Goal: Find specific page/section: Find specific page/section

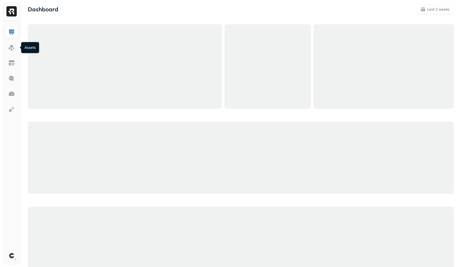
click at [10, 46] on img at bounding box center [11, 47] width 7 height 7
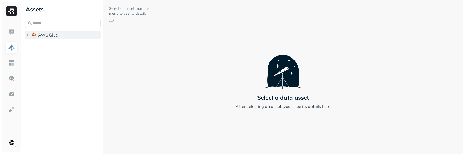
click at [63, 32] on button "AWS Glue" at bounding box center [63, 35] width 76 height 8
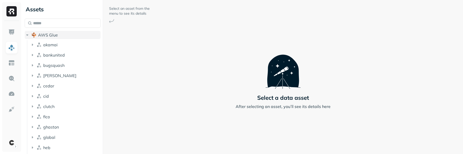
click at [64, 34] on button "AWS Glue" at bounding box center [63, 35] width 76 height 8
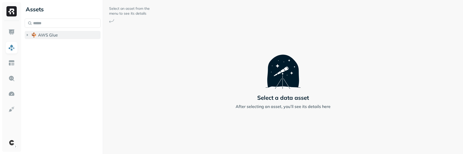
click at [64, 34] on button "AWS Glue" at bounding box center [63, 35] width 76 height 8
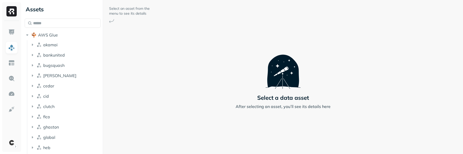
click at [69, 50] on ul "akamai bankunited bugsquash cargill cedar cid clutch fico ghaston global heb hu…" at bounding box center [64, 148] width 74 height 216
click at [70, 43] on button "akamai" at bounding box center [65, 45] width 71 height 8
click at [71, 53] on button "Tables ( 18 )" at bounding box center [68, 54] width 66 height 8
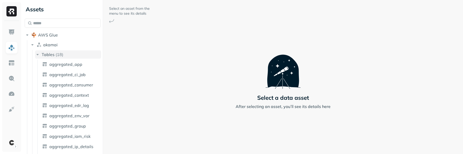
click at [71, 55] on button "Tables ( 18 )" at bounding box center [68, 54] width 66 height 8
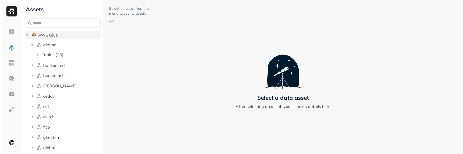
click at [70, 36] on button "AWS Glue" at bounding box center [63, 35] width 76 height 8
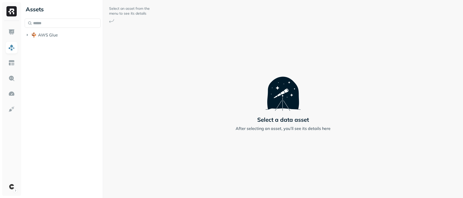
click at [50, 85] on div "Assets AWS Glue" at bounding box center [63, 99] width 80 height 198
click at [52, 34] on span "AWS Glue" at bounding box center [48, 34] width 20 height 5
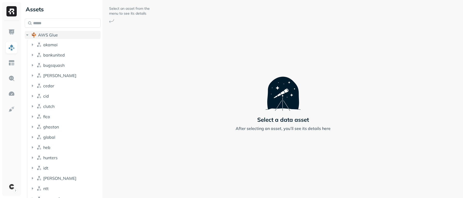
click at [70, 34] on button "AWS Glue" at bounding box center [63, 35] width 76 height 8
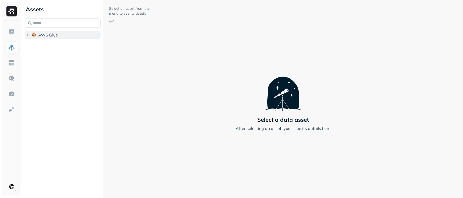
click at [69, 35] on button "AWS Glue" at bounding box center [63, 35] width 76 height 8
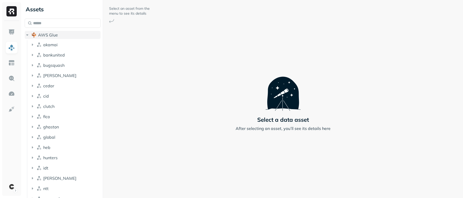
click at [68, 36] on button "AWS Glue" at bounding box center [63, 35] width 76 height 8
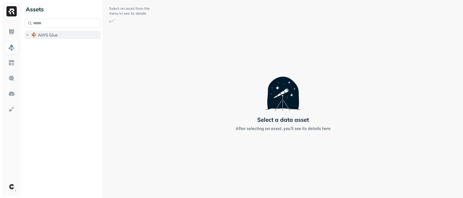
click at [58, 33] on button "AWS Glue" at bounding box center [63, 35] width 76 height 8
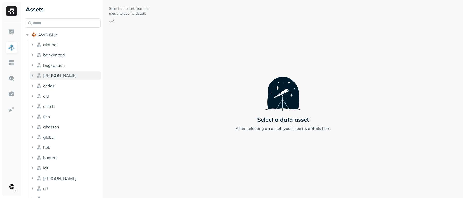
click at [67, 73] on button "[PERSON_NAME]" at bounding box center [65, 75] width 71 height 8
click at [68, 69] on button "bugsquash" at bounding box center [65, 65] width 71 height 8
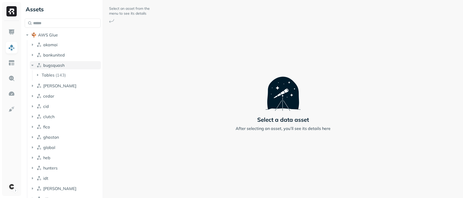
click at [69, 64] on button "bugsquash" at bounding box center [65, 65] width 71 height 8
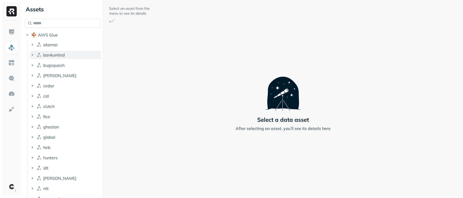
click at [70, 55] on button "bankunited" at bounding box center [65, 55] width 71 height 8
click at [71, 43] on button "akamai" at bounding box center [65, 45] width 71 height 8
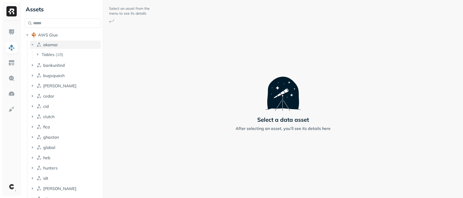
click at [71, 43] on button "akamai" at bounding box center [65, 45] width 71 height 8
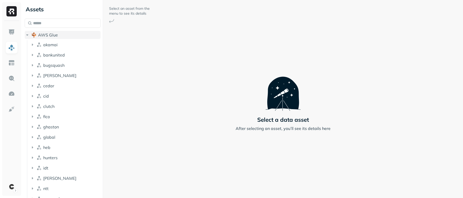
click at [57, 39] on button "AWS Glue" at bounding box center [63, 35] width 76 height 8
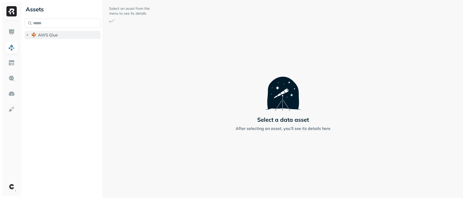
click at [72, 37] on button "AWS Glue" at bounding box center [63, 35] width 76 height 8
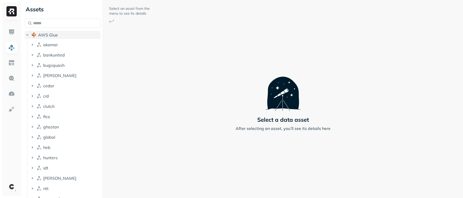
click at [79, 34] on button "AWS Glue" at bounding box center [63, 35] width 76 height 8
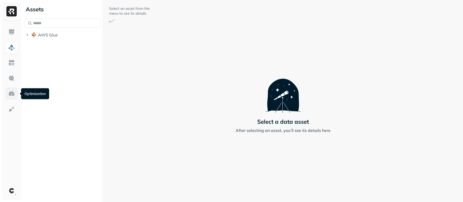
click at [8, 91] on link at bounding box center [11, 94] width 12 height 12
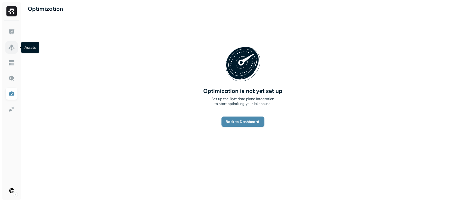
click at [14, 43] on link at bounding box center [11, 47] width 12 height 12
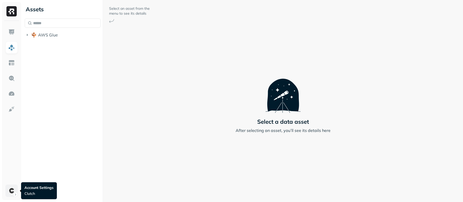
click at [10, 154] on html "Assets AWS Glue Select an asset from the menu to see its details Select a data …" at bounding box center [231, 101] width 463 height 202
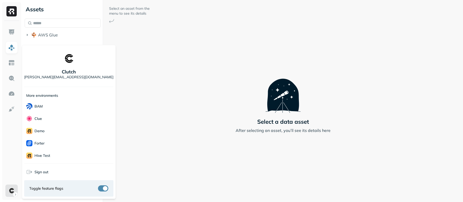
scroll to position [111, 0]
click at [58, 152] on div "Voodoo" at bounding box center [68, 156] width 89 height 12
